Goal: Task Accomplishment & Management: Manage account settings

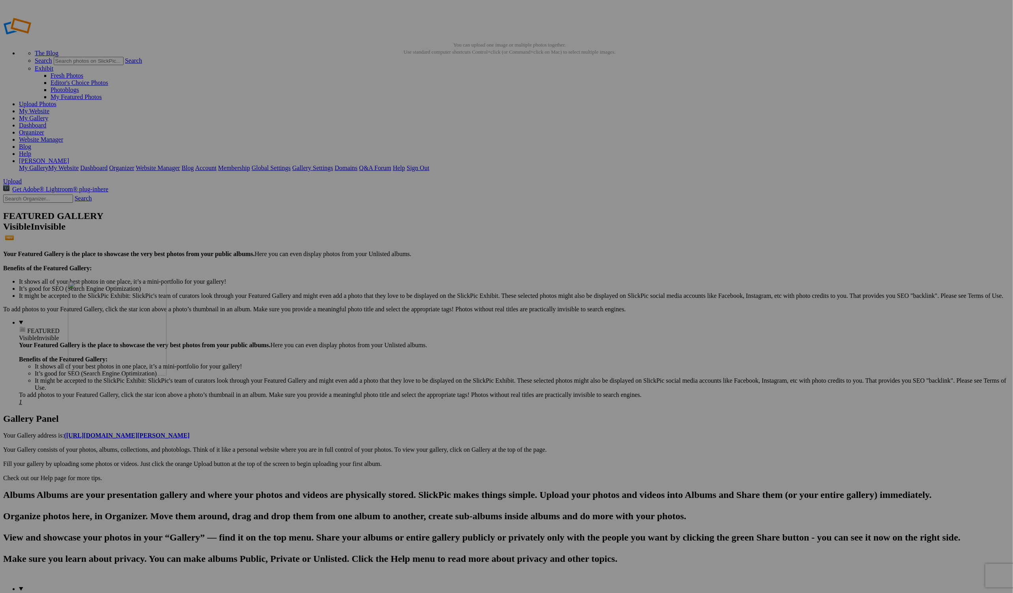
drag, startPoint x: 201, startPoint y: 336, endPoint x: 182, endPoint y: 339, distance: 18.8
drag, startPoint x: 176, startPoint y: 339, endPoint x: 139, endPoint y: 337, distance: 36.4
drag, startPoint x: 117, startPoint y: 360, endPoint x: 6, endPoint y: 427, distance: 129.6
drag, startPoint x: 18, startPoint y: 418, endPoint x: 60, endPoint y: 341, distance: 87.6
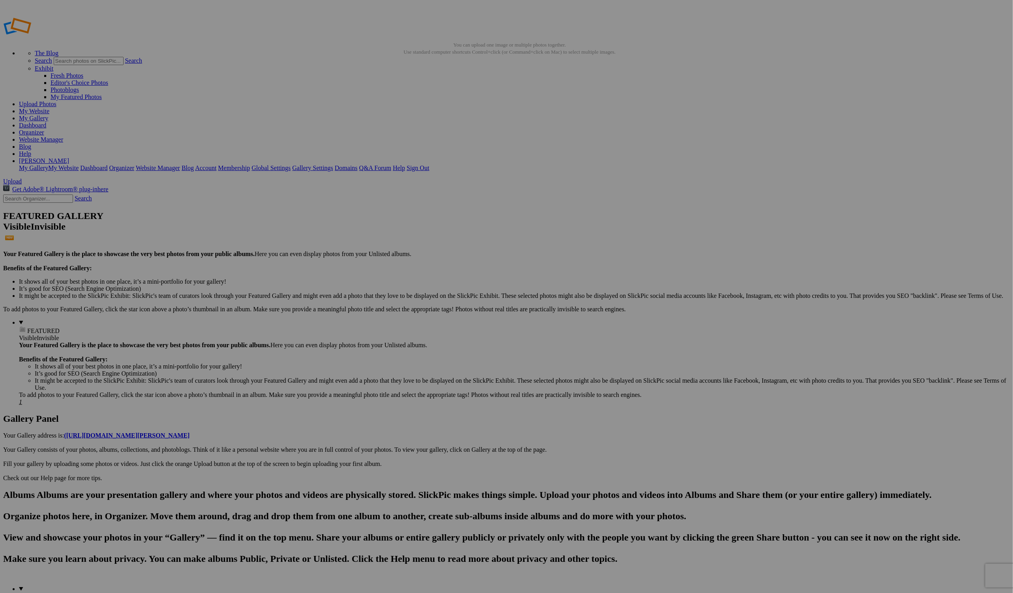
drag, startPoint x: 48, startPoint y: 343, endPoint x: 56, endPoint y: 338, distance: 10.1
drag, startPoint x: 35, startPoint y: 345, endPoint x: 24, endPoint y: 344, distance: 10.8
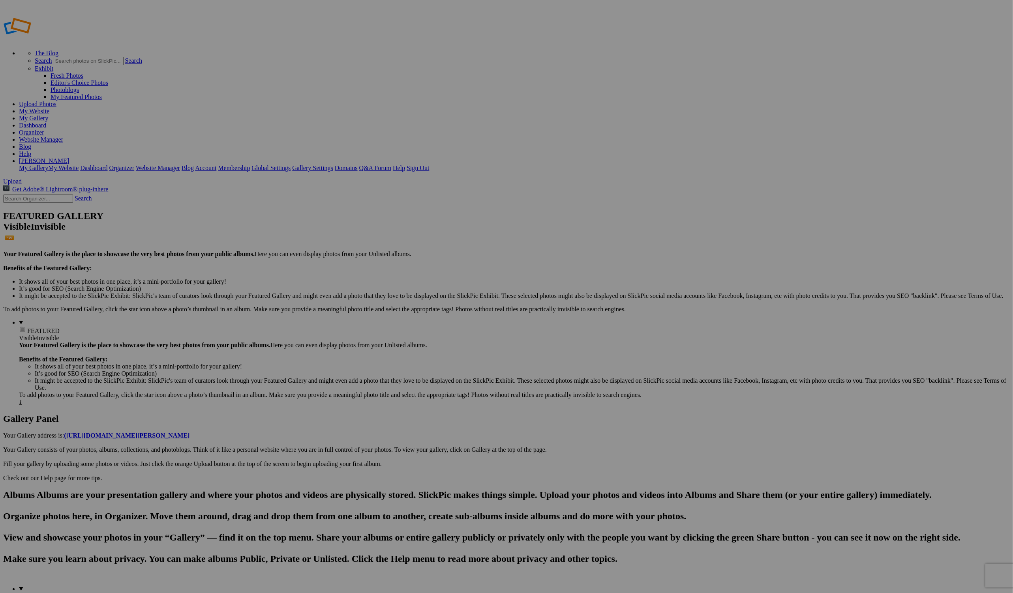
type input "Color"
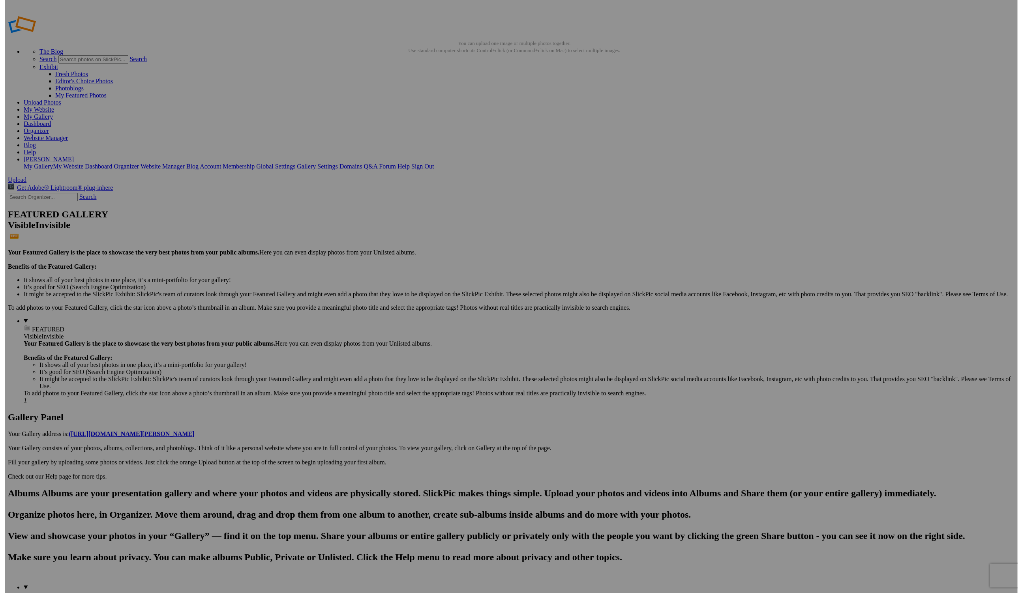
scroll to position [0, 0]
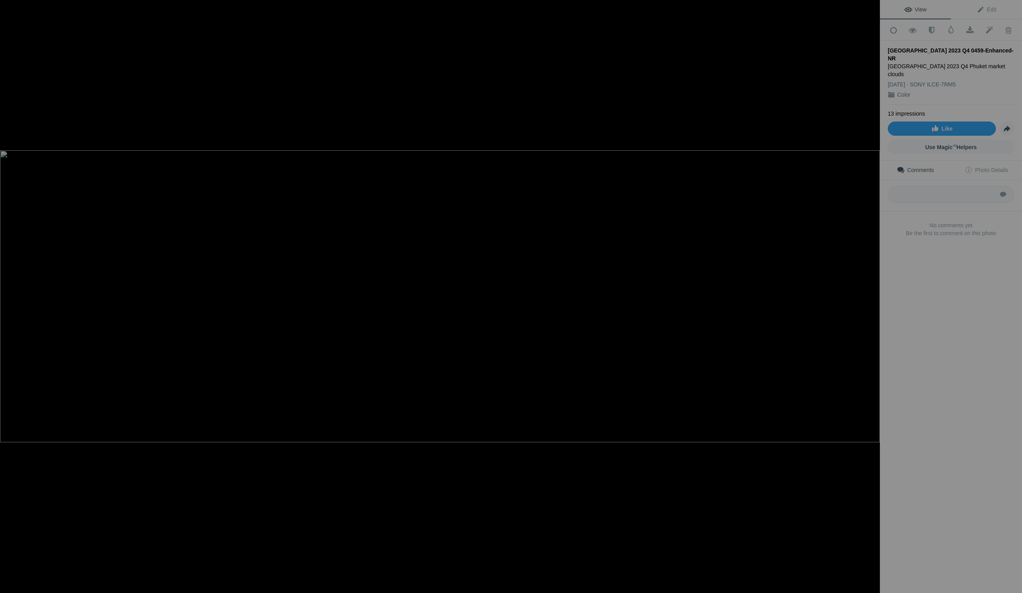
click at [322, 279] on img at bounding box center [440, 296] width 880 height 292
click at [322, 279] on img at bounding box center [545, 296] width 1672 height 555
click at [322, 279] on img at bounding box center [440, 296] width 880 height 292
click at [322, 279] on img at bounding box center [546, 296] width 1672 height 555
click at [322, 279] on img at bounding box center [440, 296] width 880 height 292
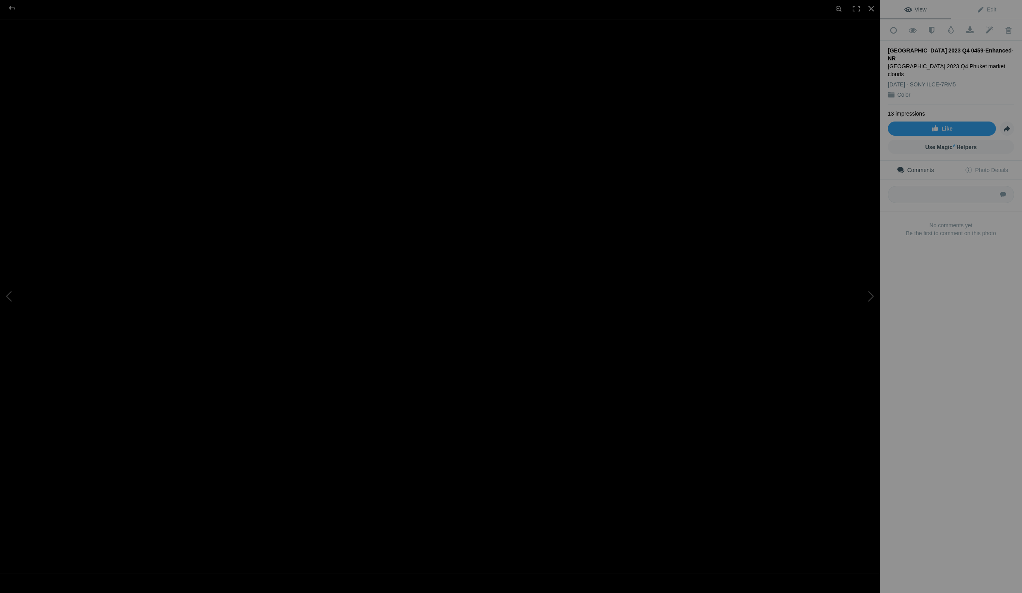
click at [319, 277] on img at bounding box center [592, 296] width 1672 height 555
click at [319, 277] on img at bounding box center [440, 296] width 880 height 292
click at [317, 289] on img at bounding box center [549, 296] width 1672 height 555
click at [289, 299] on img at bounding box center [528, 291] width 1656 height 550
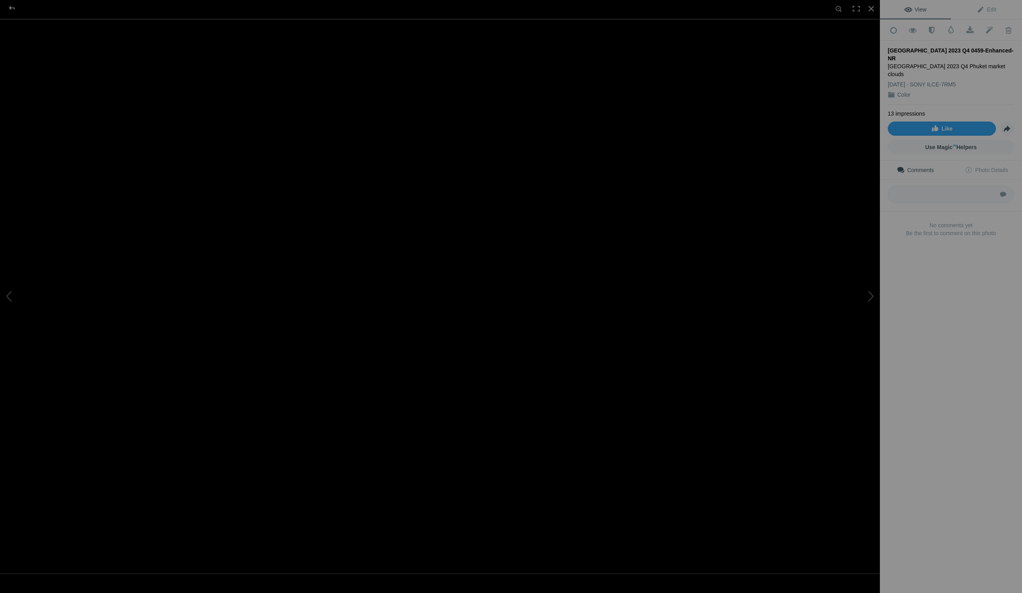
click at [222, 324] on img at bounding box center [217, 296] width 1672 height 555
click at [222, 324] on img at bounding box center [440, 296] width 880 height 292
click at [223, 328] on img at bounding box center [639, 296] width 1672 height 555
click at [244, 312] on img at bounding box center [440, 296] width 880 height 292
click at [254, 313] on img at bounding box center [617, 296] width 1672 height 555
